Goal: Task Accomplishment & Management: Manage account settings

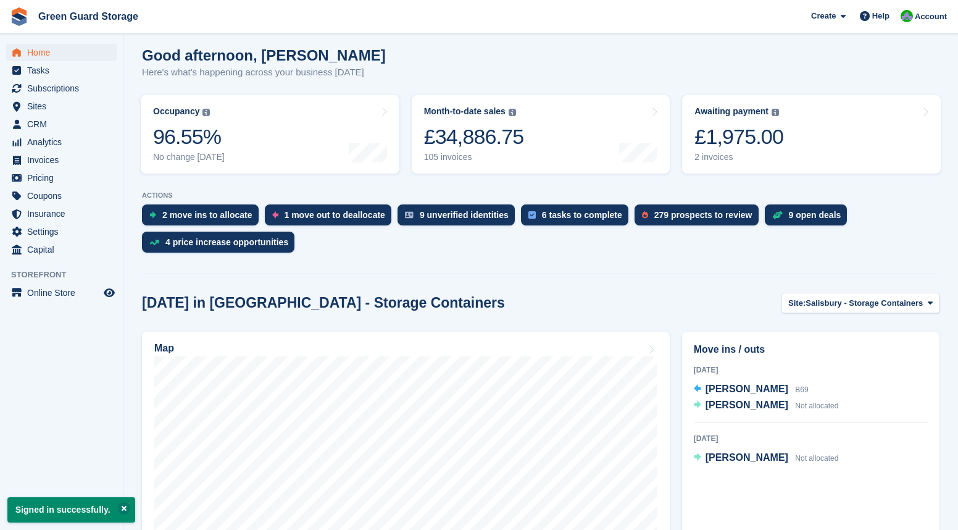
scroll to position [123, 0]
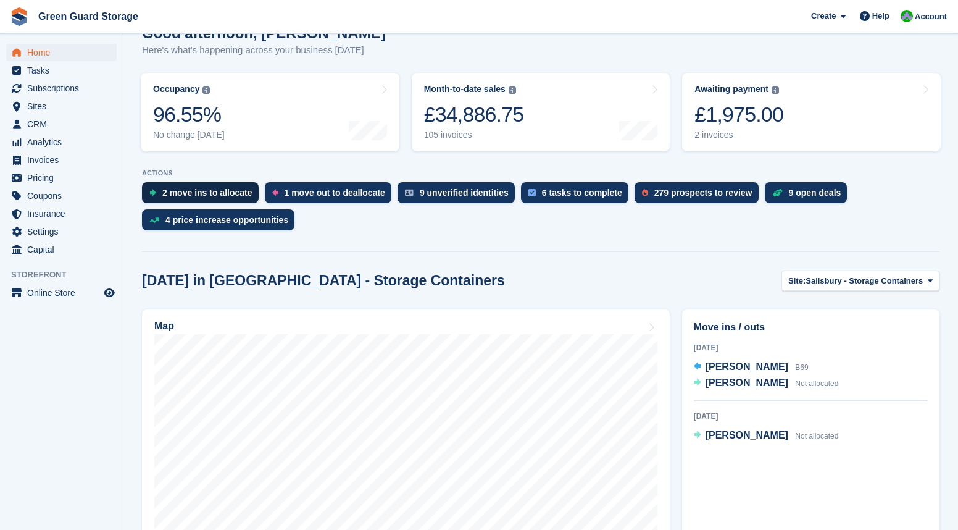
click at [178, 193] on div "2 move ins to allocate" at bounding box center [207, 193] width 90 height 10
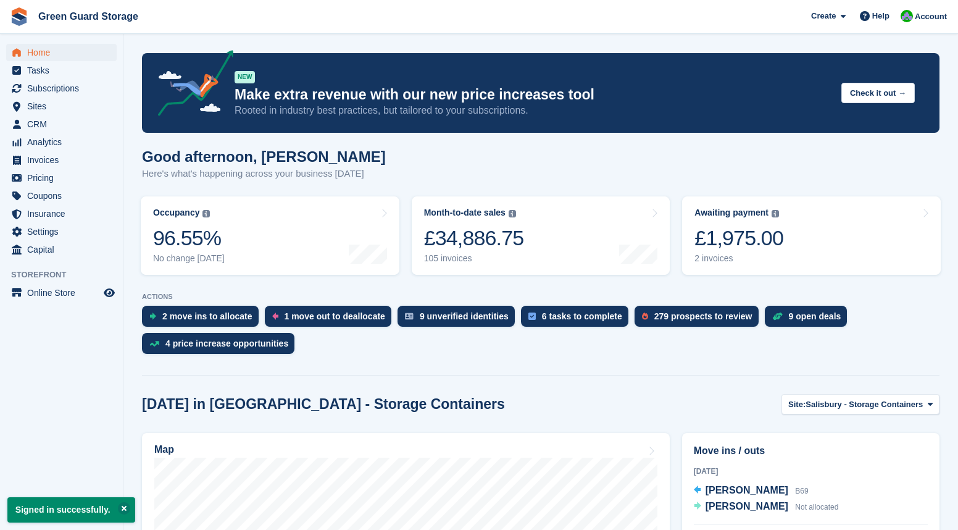
scroll to position [123, 0]
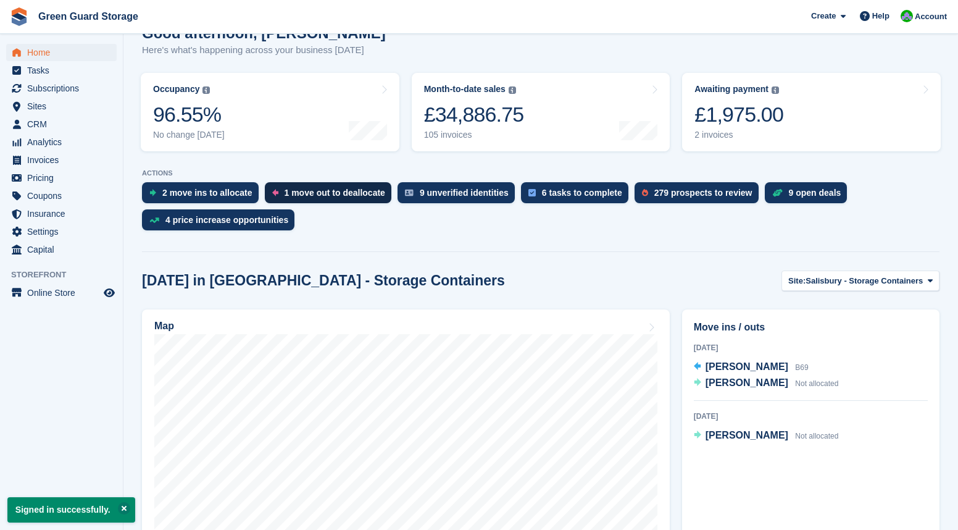
click at [326, 192] on div "1 move out to deallocate" at bounding box center [335, 193] width 101 height 10
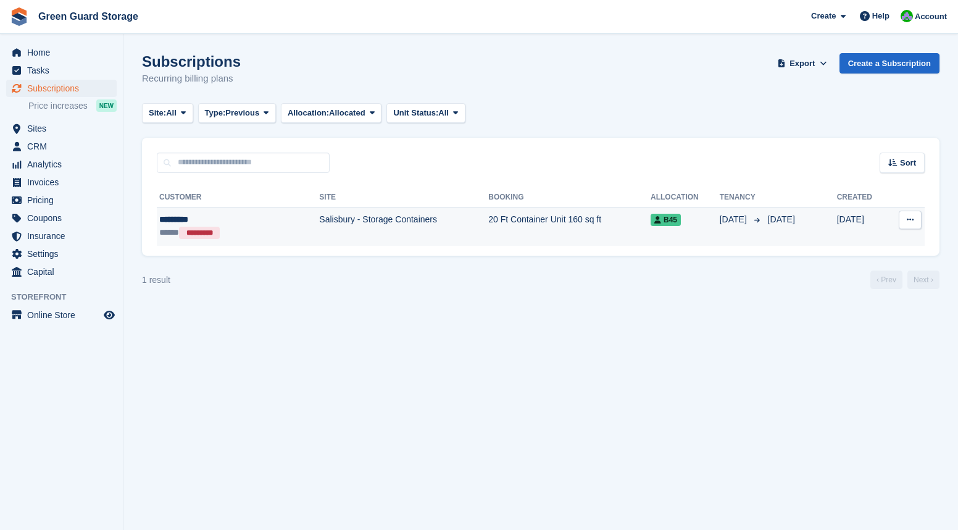
click at [913, 222] on icon at bounding box center [910, 219] width 7 height 8
click at [836, 271] on p "Cancelled" at bounding box center [862, 270] width 107 height 16
click at [654, 219] on span "B45" at bounding box center [666, 220] width 30 height 12
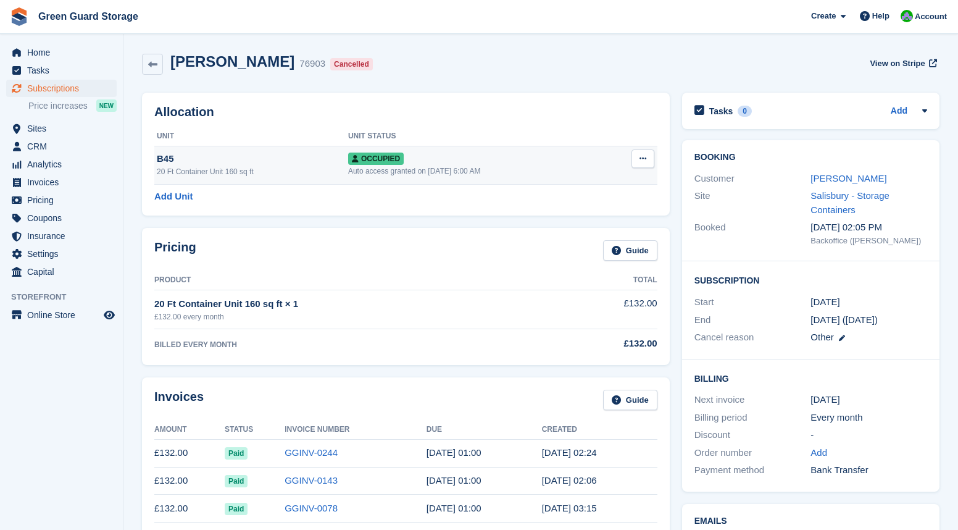
click at [649, 158] on button at bounding box center [643, 158] width 23 height 19
click at [563, 225] on p "Deallocate" at bounding box center [594, 225] width 107 height 16
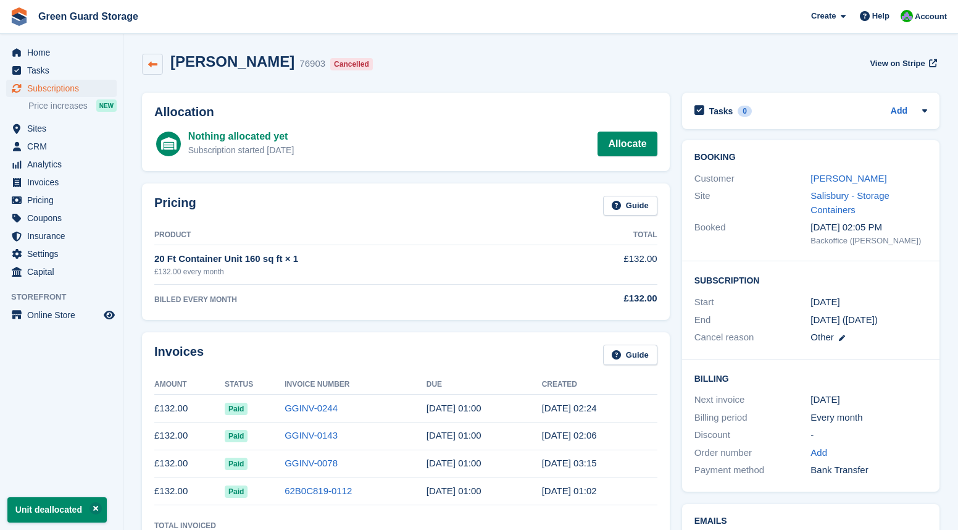
click at [149, 62] on icon at bounding box center [152, 64] width 9 height 9
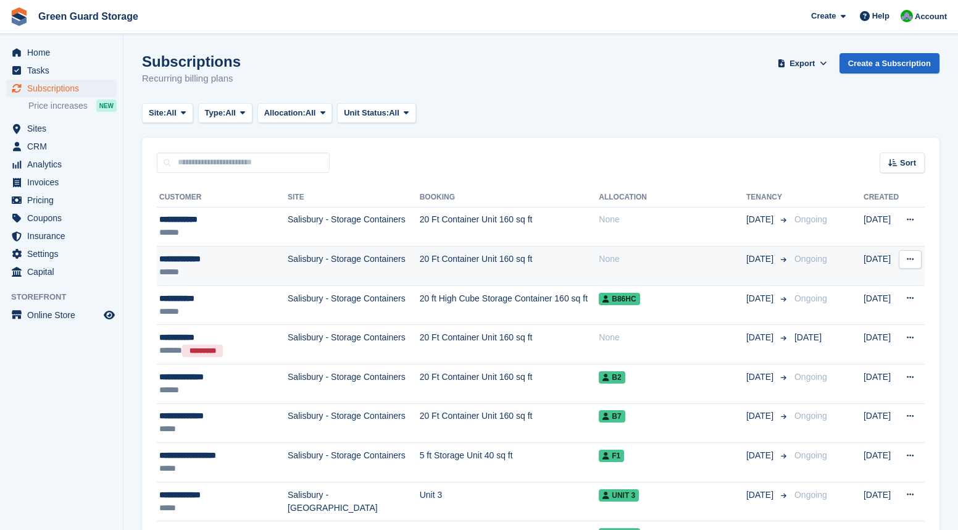
click at [515, 262] on td "20 Ft Container Unit 160 sq ft" at bounding box center [510, 266] width 180 height 40
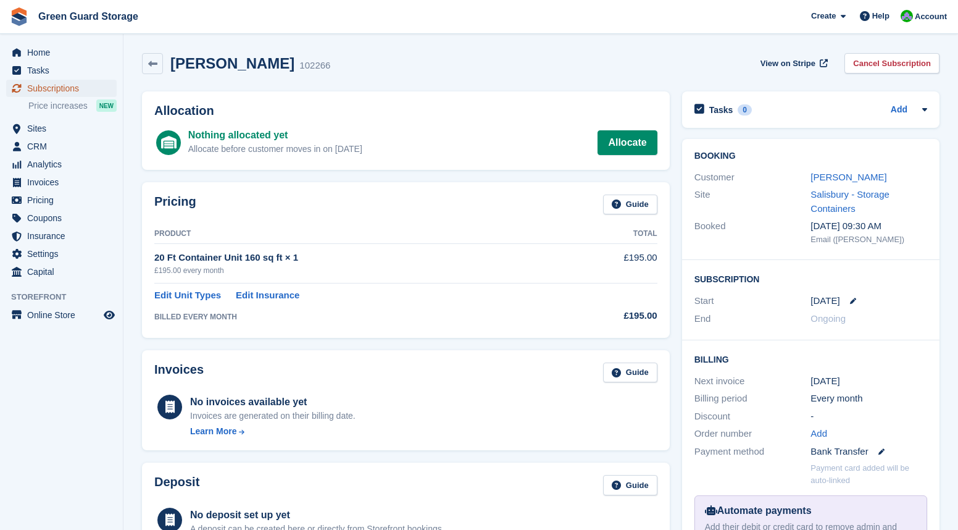
click at [40, 86] on span "Subscriptions" at bounding box center [64, 88] width 74 height 17
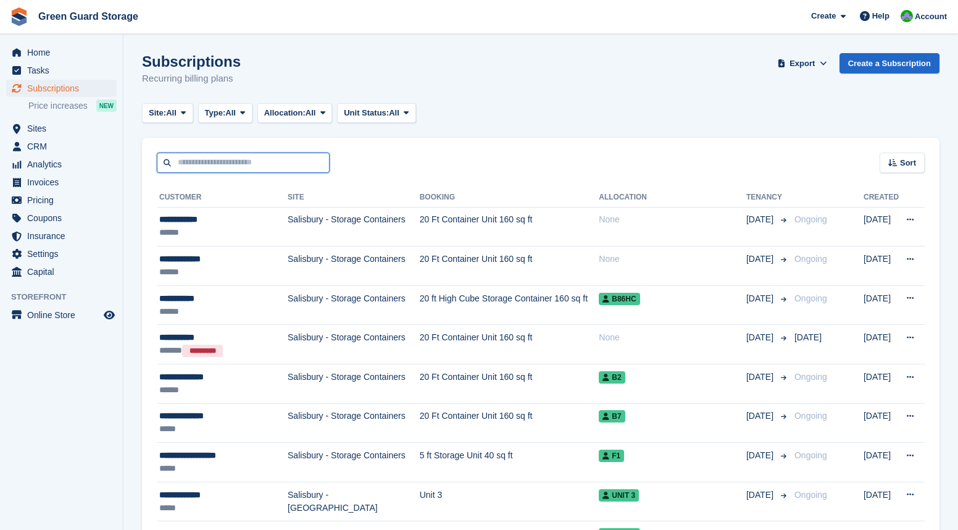
click at [185, 165] on input "text" at bounding box center [243, 162] width 173 height 20
type input "*****"
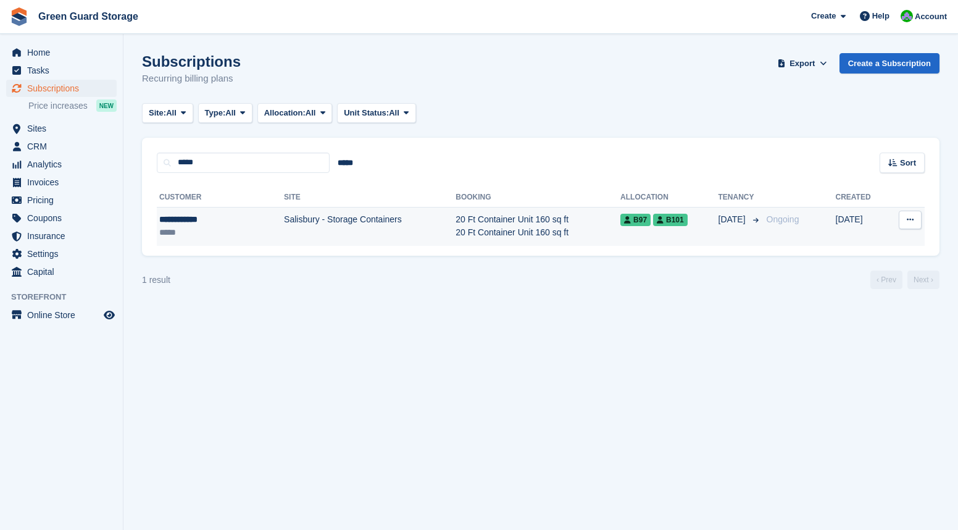
click at [465, 225] on td "20 Ft Container Unit 160 sq ft 20 Ft Container Unit 160 sq ft" at bounding box center [538, 226] width 165 height 39
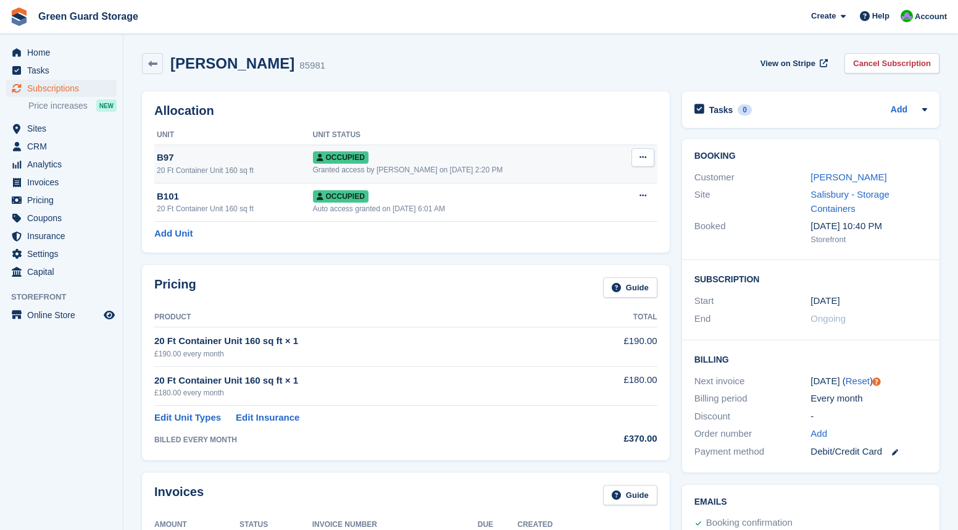
click at [650, 153] on button at bounding box center [643, 157] width 23 height 19
click at [565, 225] on p "Deallocate" at bounding box center [594, 224] width 107 height 16
click at [429, 165] on div "Granted access by Jonathan Bailey on 18th Jun, 2:20 PM" at bounding box center [464, 169] width 303 height 11
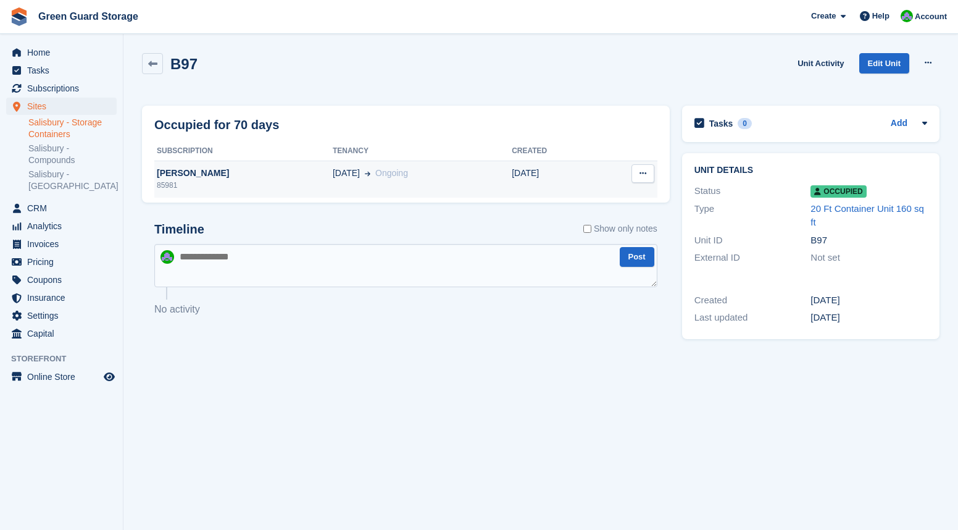
click at [375, 177] on span "Ongoing" at bounding box center [391, 173] width 33 height 10
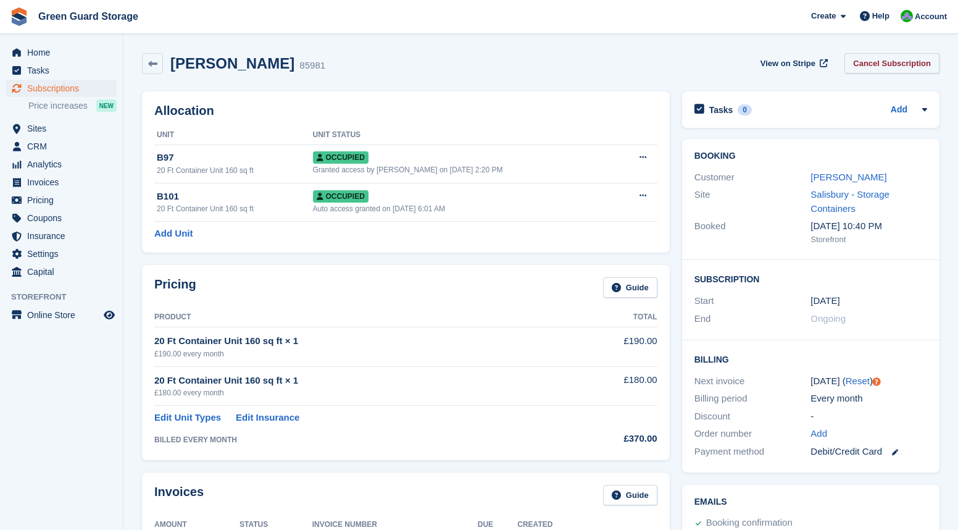
click at [874, 59] on link "Cancel Subscription" at bounding box center [892, 63] width 95 height 20
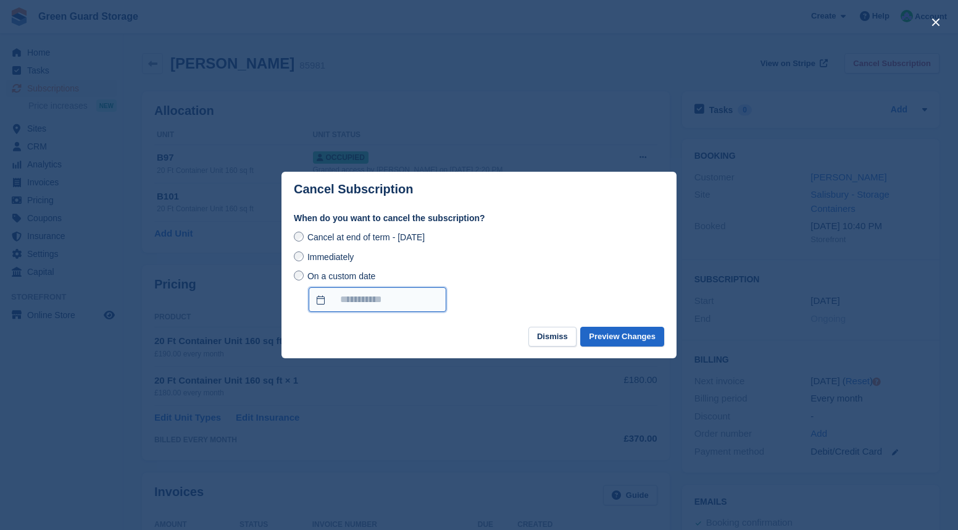
click at [346, 300] on input "On a custom date" at bounding box center [378, 299] width 138 height 25
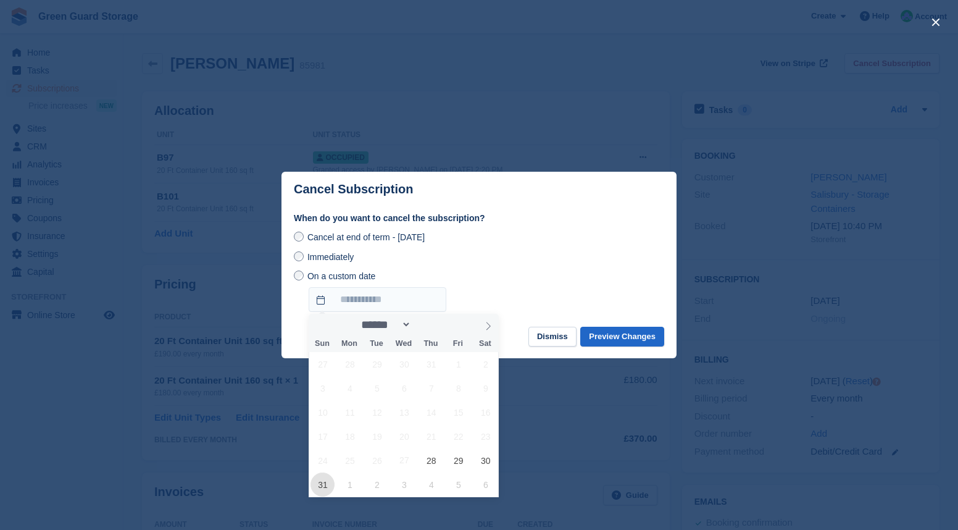
click at [328, 489] on span "31" at bounding box center [323, 484] width 24 height 24
type input "**********"
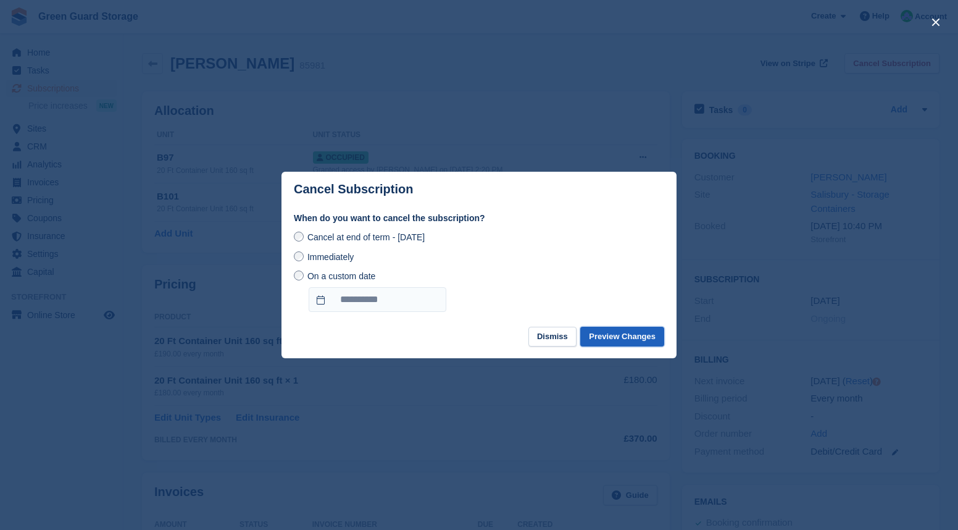
click at [638, 338] on button "Preview Changes" at bounding box center [622, 337] width 84 height 20
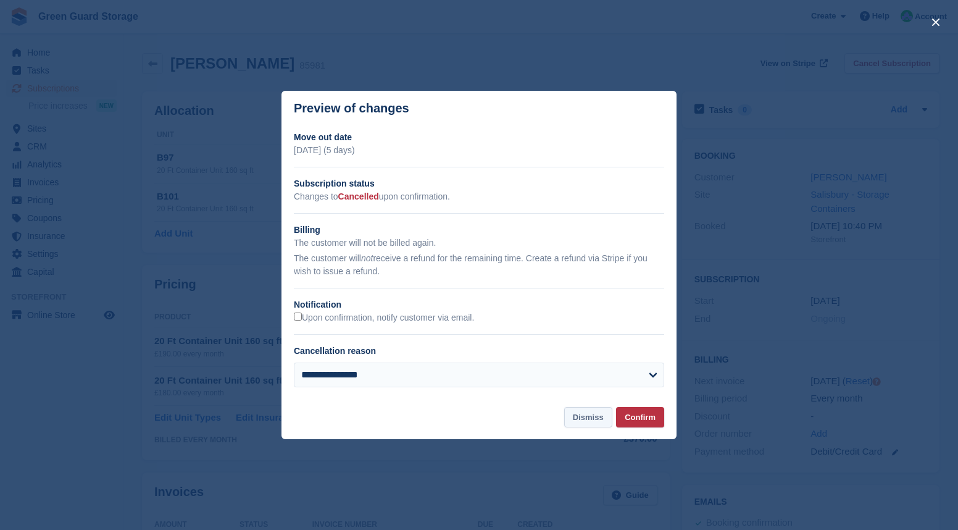
click at [590, 420] on button "Dismiss" at bounding box center [588, 417] width 48 height 20
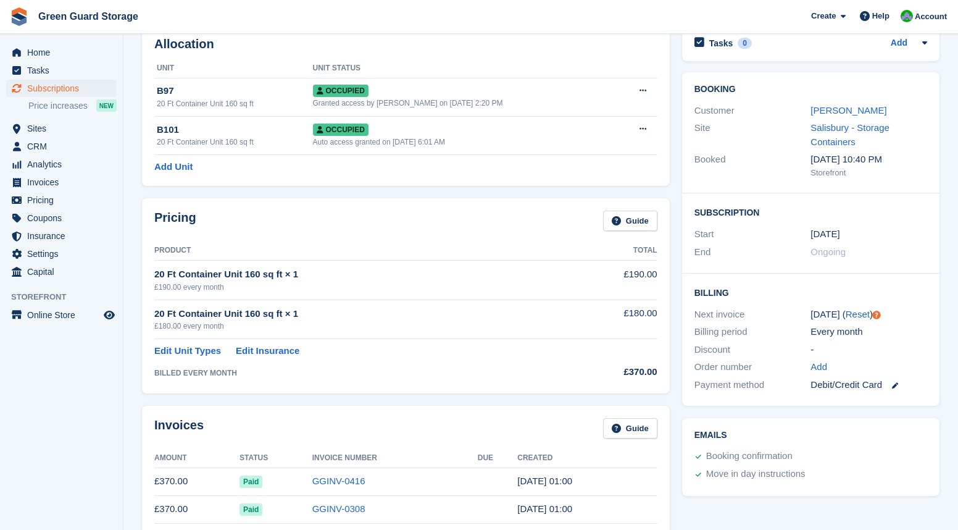
scroll to position [185, 0]
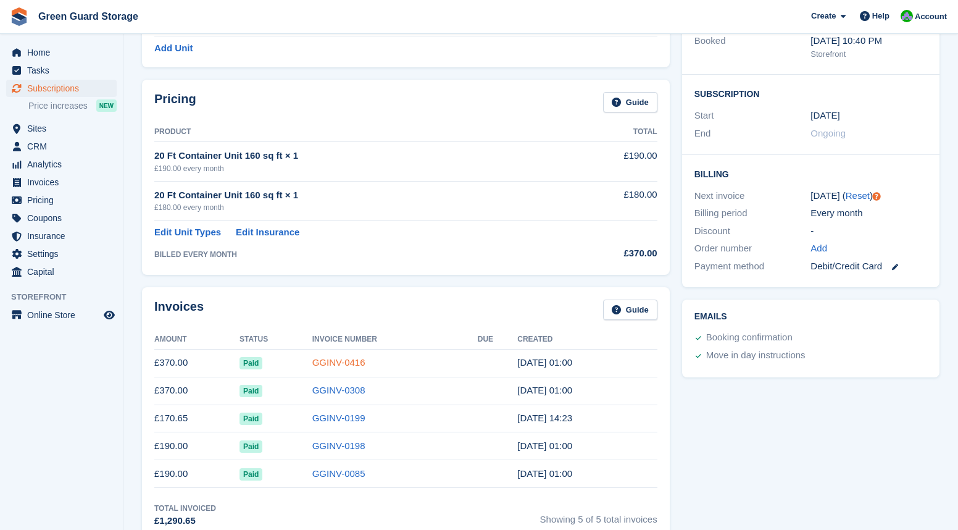
click at [334, 359] on link "GGINV-0416" at bounding box center [338, 362] width 53 height 10
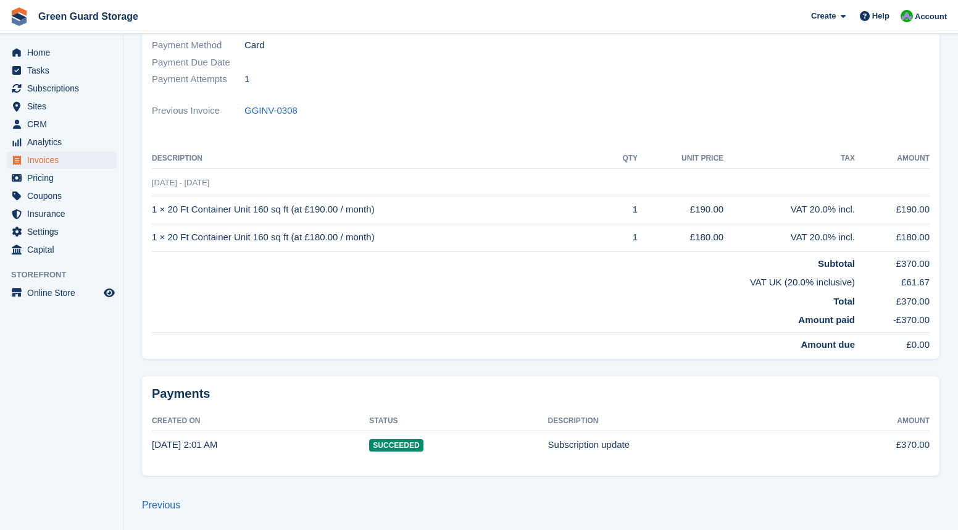
scroll to position [248, 0]
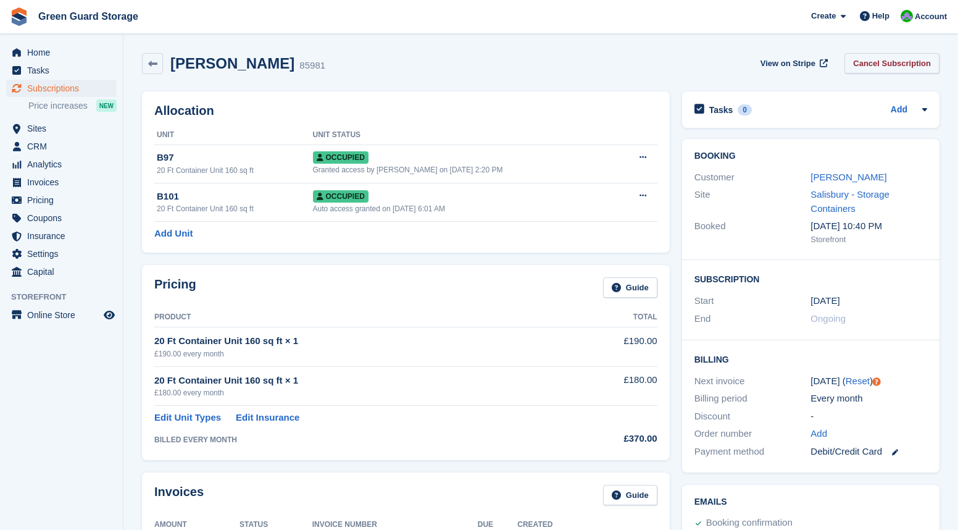
click at [894, 59] on link "Cancel Subscription" at bounding box center [892, 63] width 95 height 20
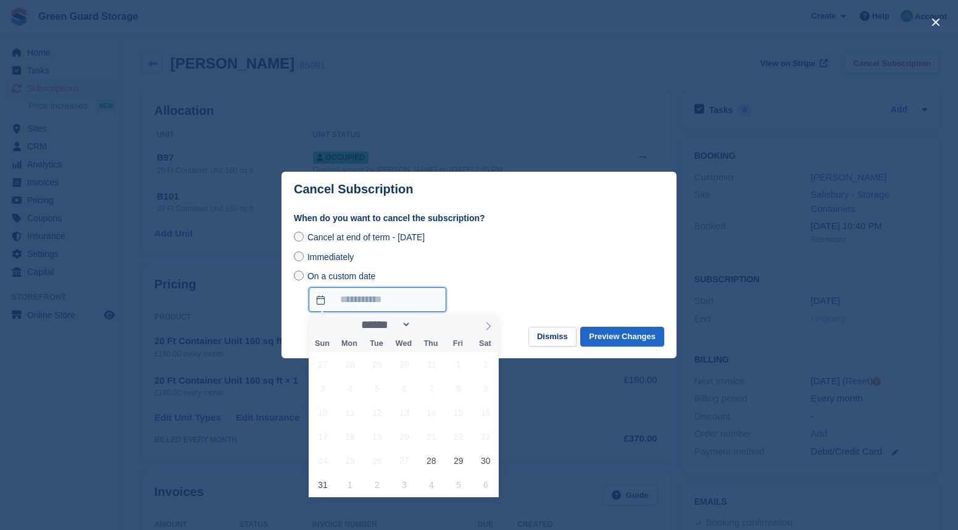
click at [346, 306] on input "On a custom date" at bounding box center [378, 299] width 138 height 25
click at [323, 487] on span "31" at bounding box center [323, 484] width 24 height 24
type input "**********"
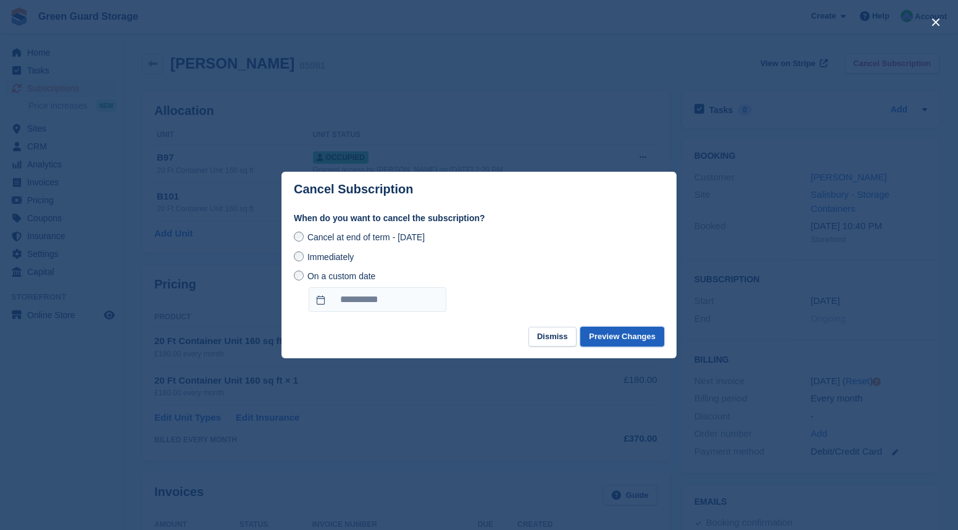
click at [611, 336] on button "Preview Changes" at bounding box center [622, 337] width 84 height 20
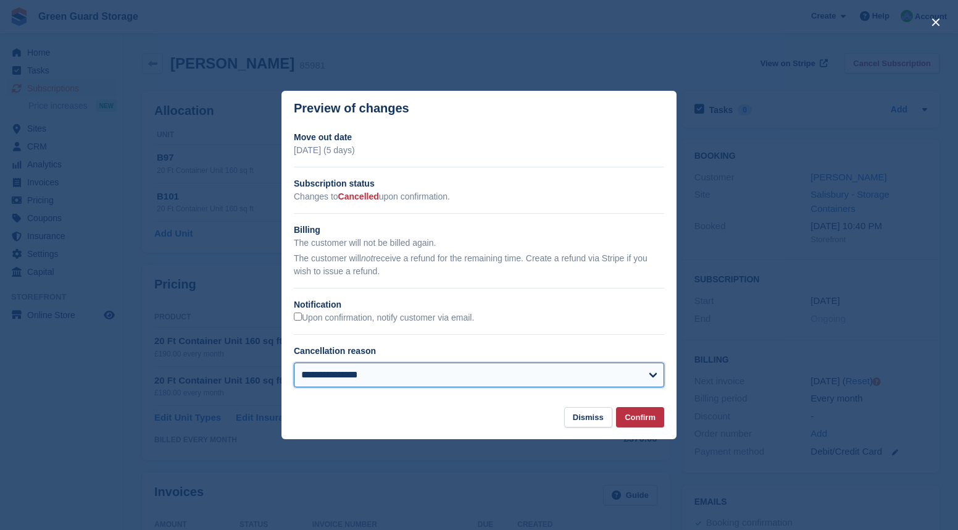
click at [651, 371] on select "**********" at bounding box center [479, 374] width 370 height 25
select select "**********"
click at [294, 364] on select "**********" at bounding box center [479, 374] width 370 height 25
click at [635, 417] on button "Confirm" at bounding box center [640, 417] width 48 height 20
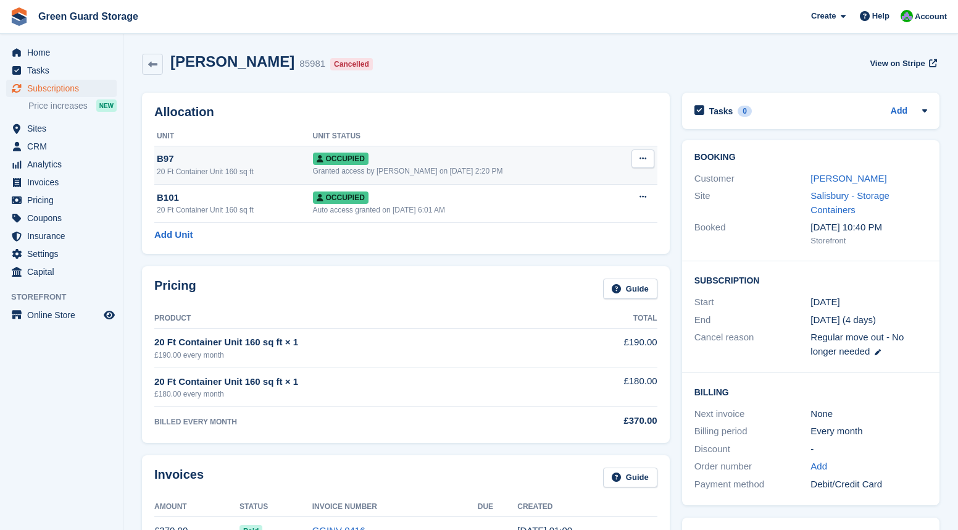
click at [643, 161] on icon at bounding box center [643, 158] width 7 height 8
click at [578, 227] on p "Deallocate" at bounding box center [594, 225] width 107 height 16
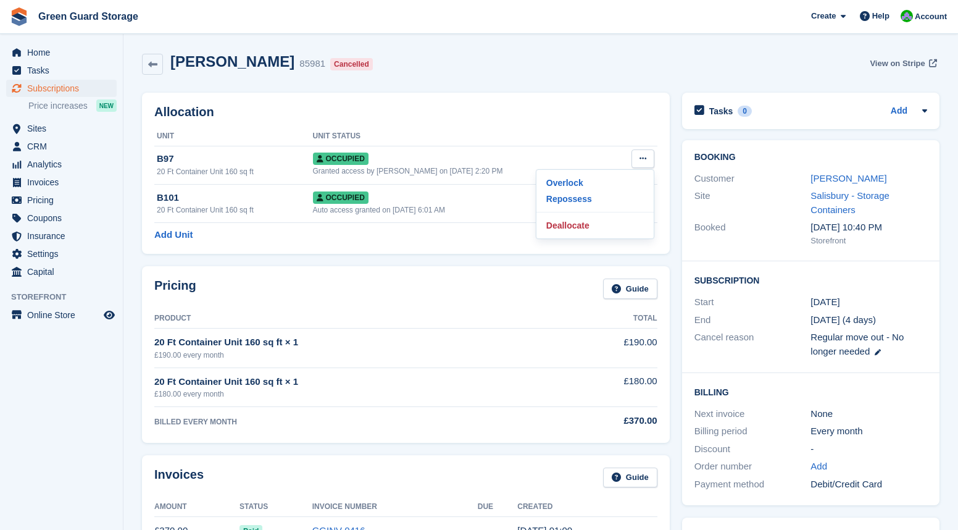
click at [873, 62] on span "View on Stripe" at bounding box center [897, 63] width 55 height 12
